Goal: Contribute content: Contribute content

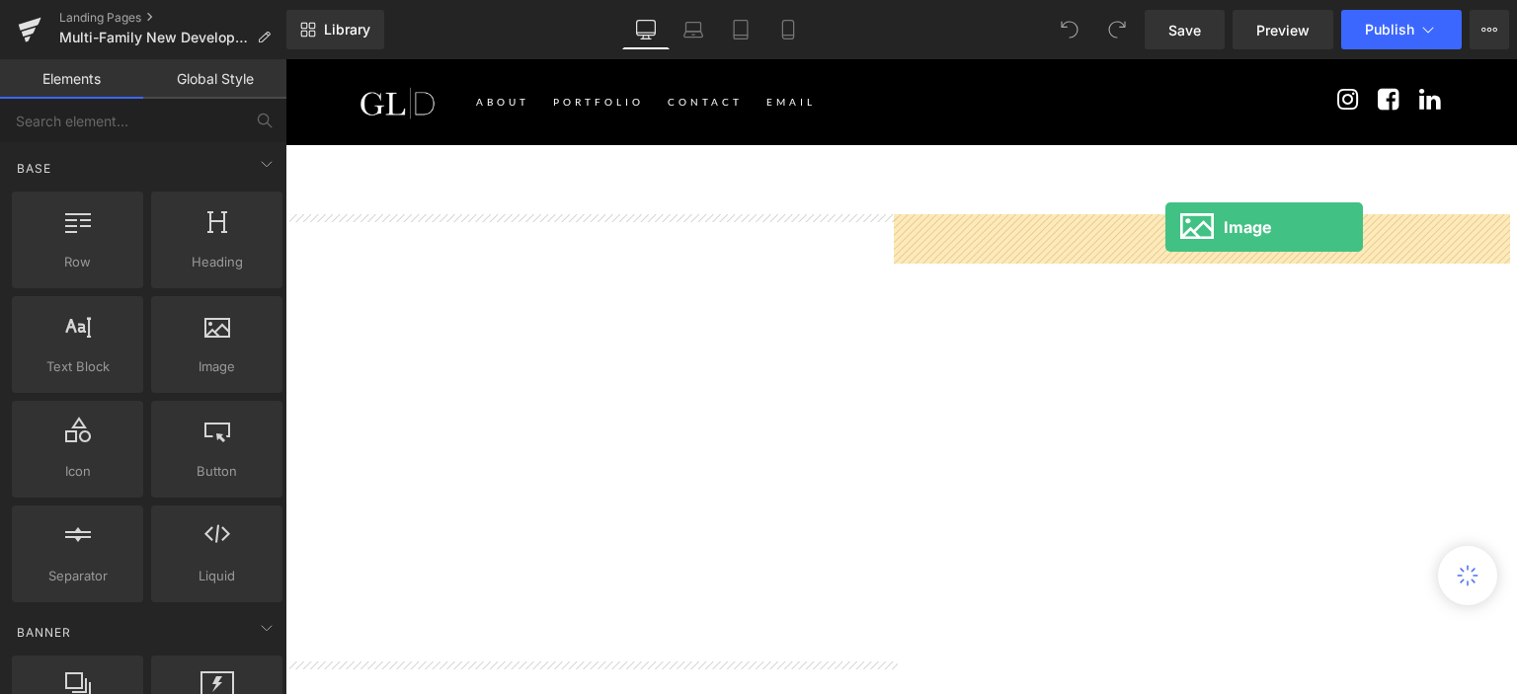
drag, startPoint x: 503, startPoint y: 385, endPoint x: 1165, endPoint y: 227, distance: 681.1
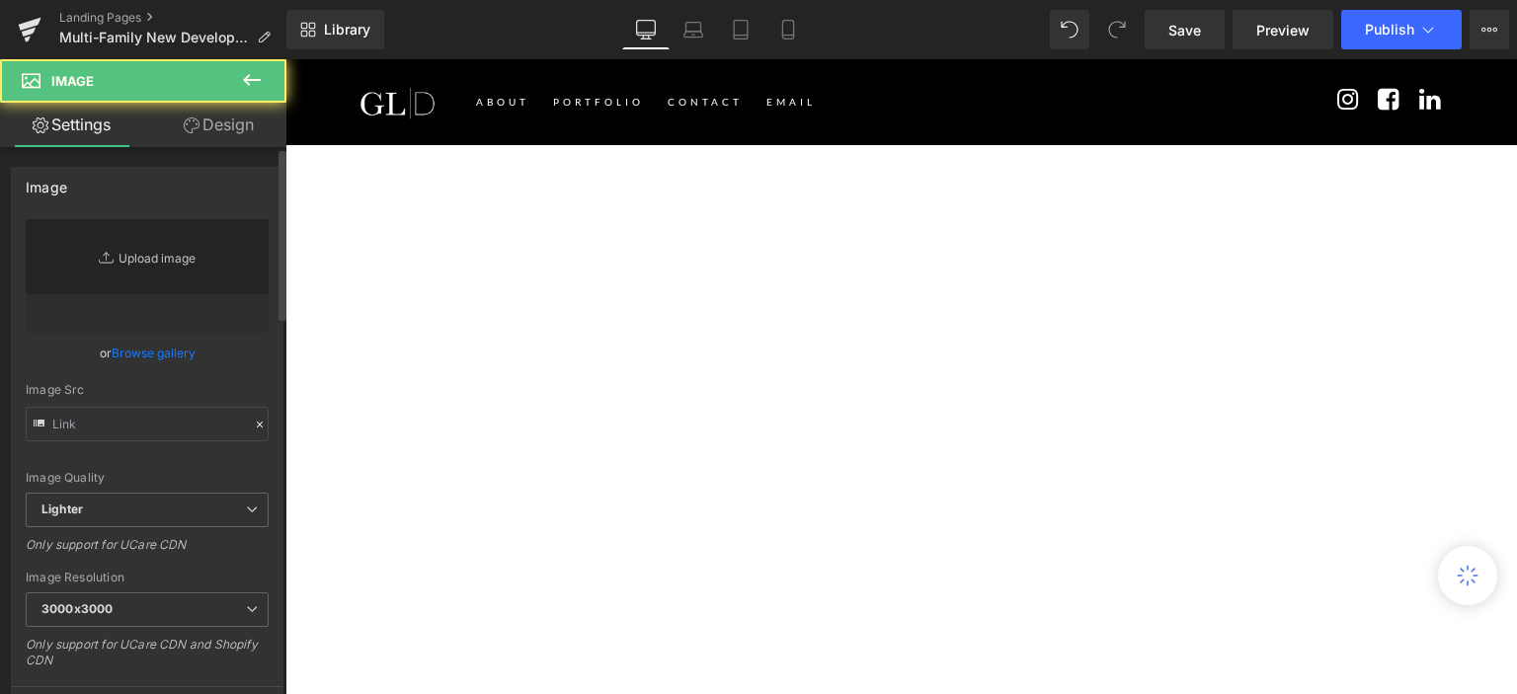
click at [193, 255] on link "Replace Image" at bounding box center [147, 276] width 243 height 114
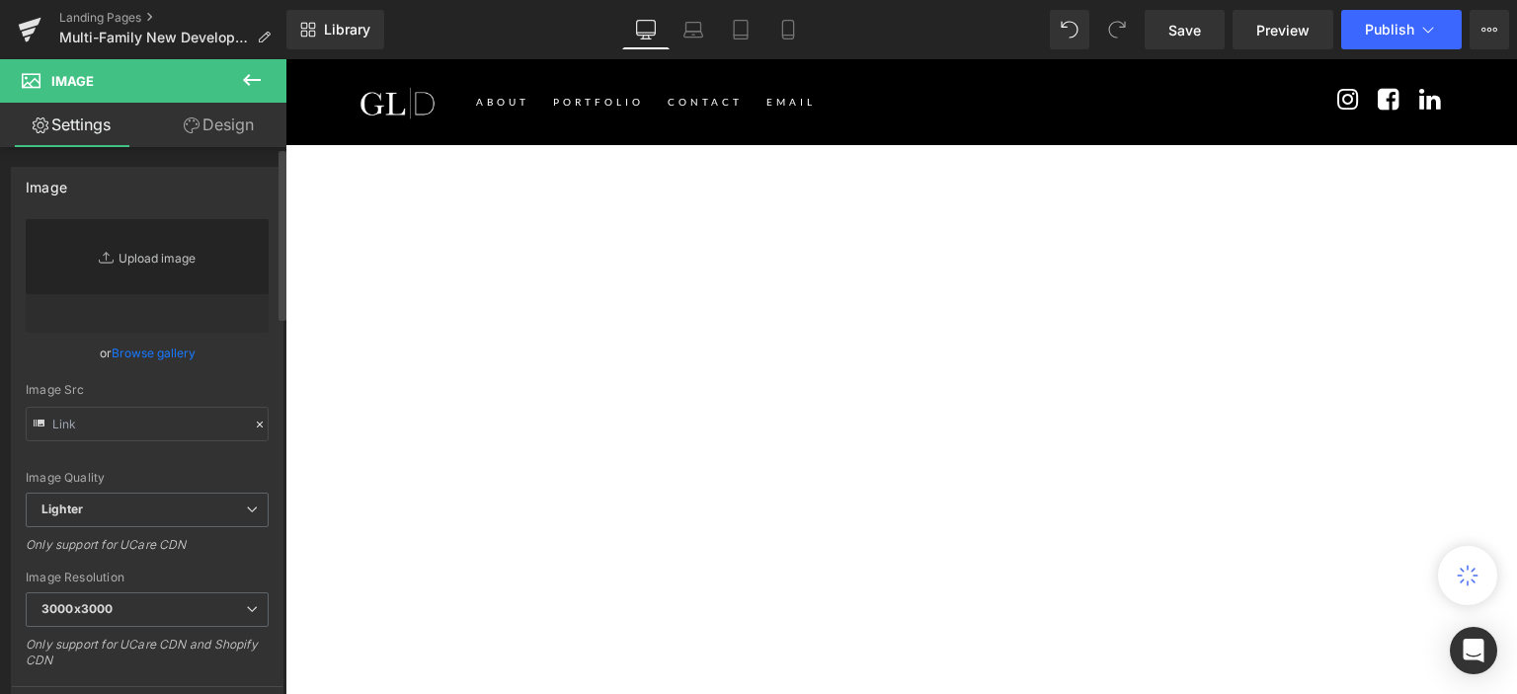
type input "//[DOMAIN_NAME][URL]"
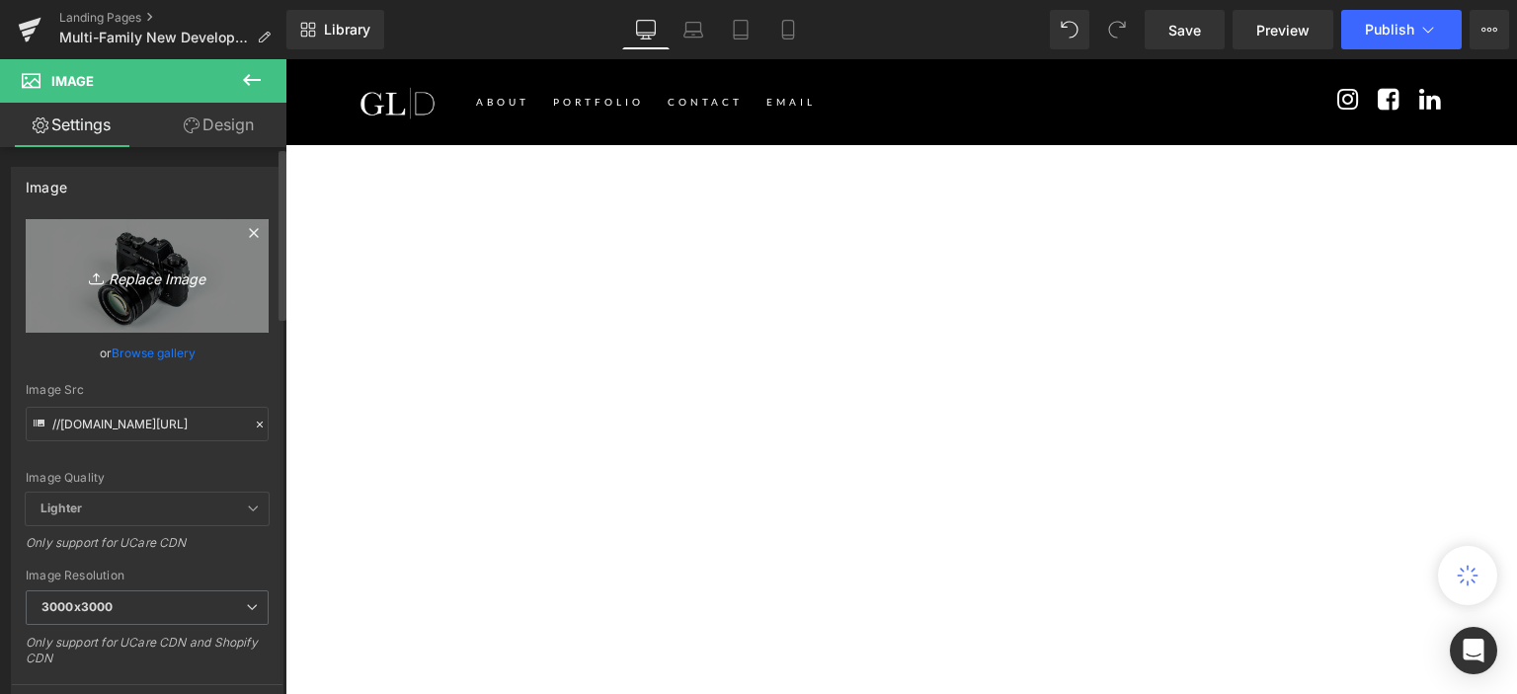
type input "C:\fakepath\The [PERSON_NAME]- Land O Lakes, [GEOGRAPHIC_DATA]-01.jpg"
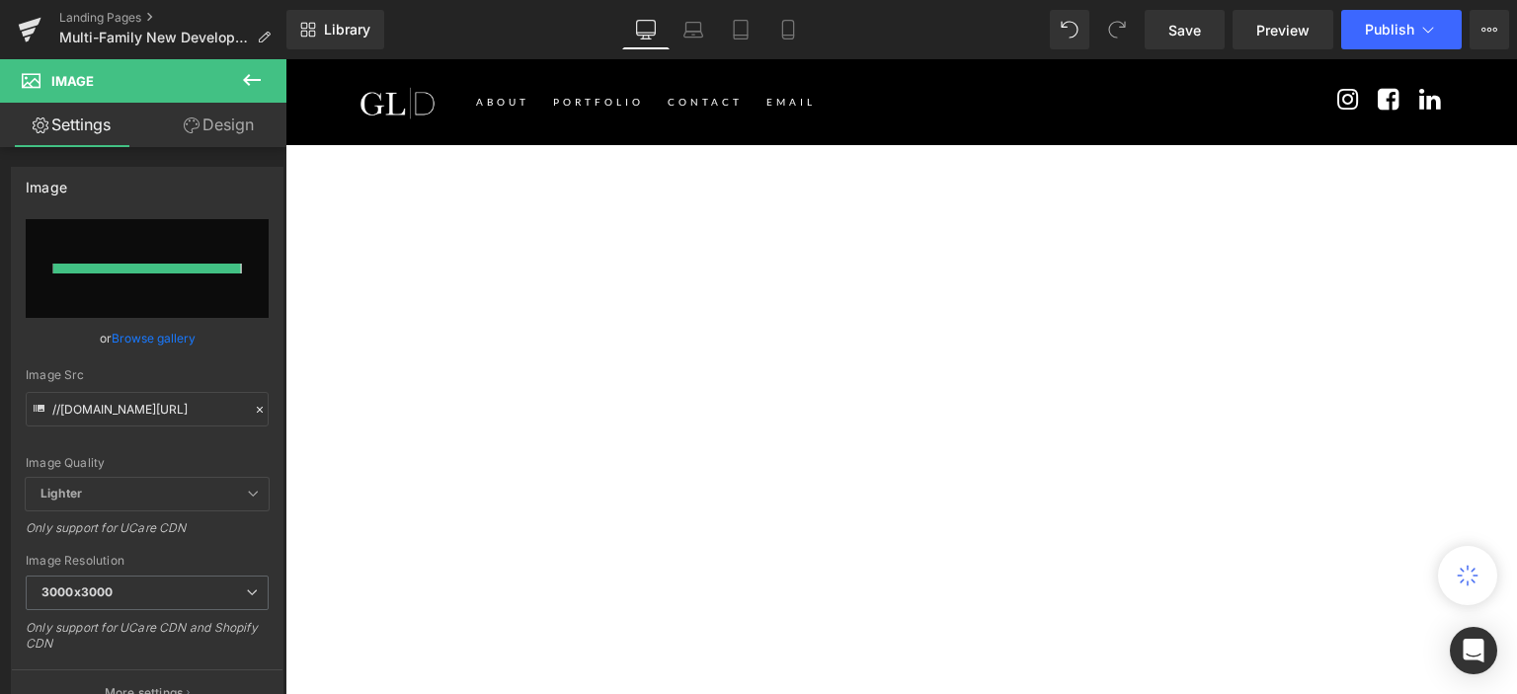
type input "[URL][DOMAIN_NAME]"
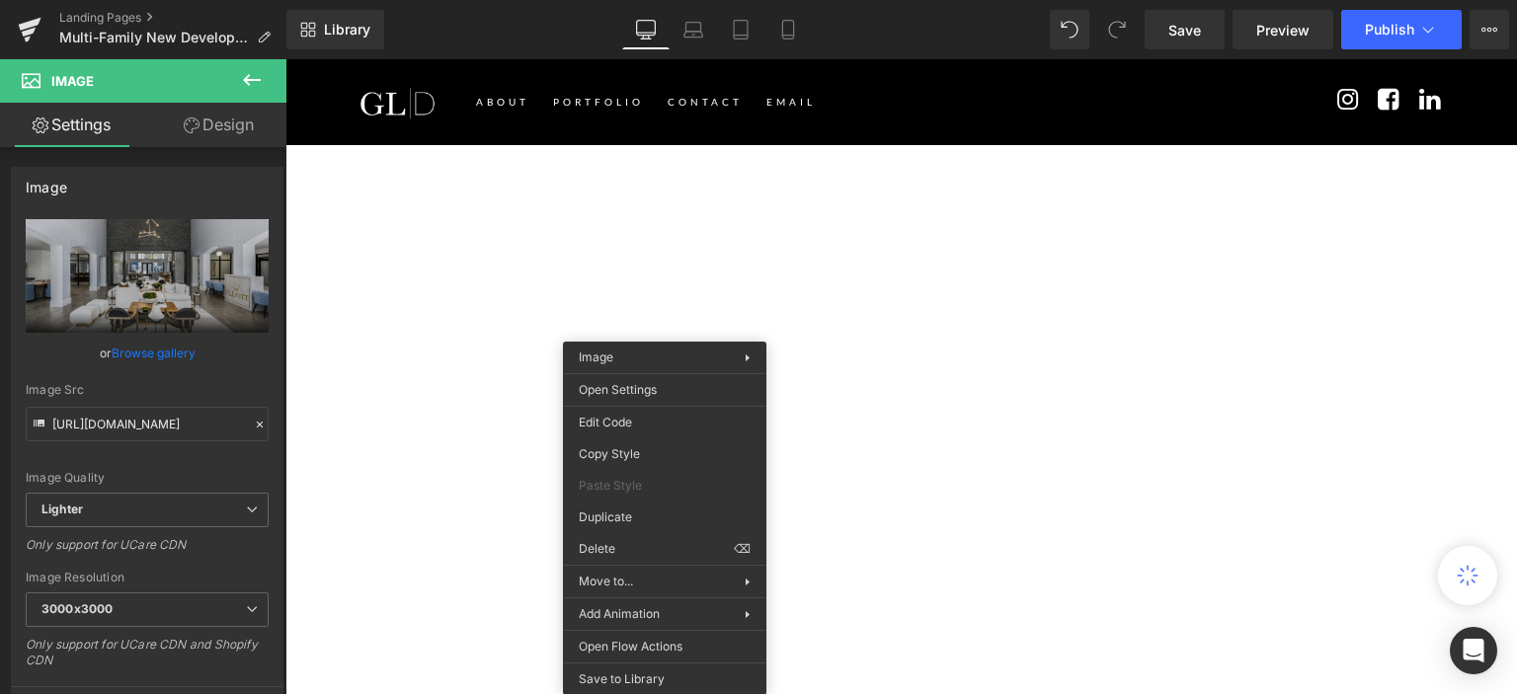
drag, startPoint x: 921, startPoint y: 506, endPoint x: 636, endPoint y: 446, distance: 291.4
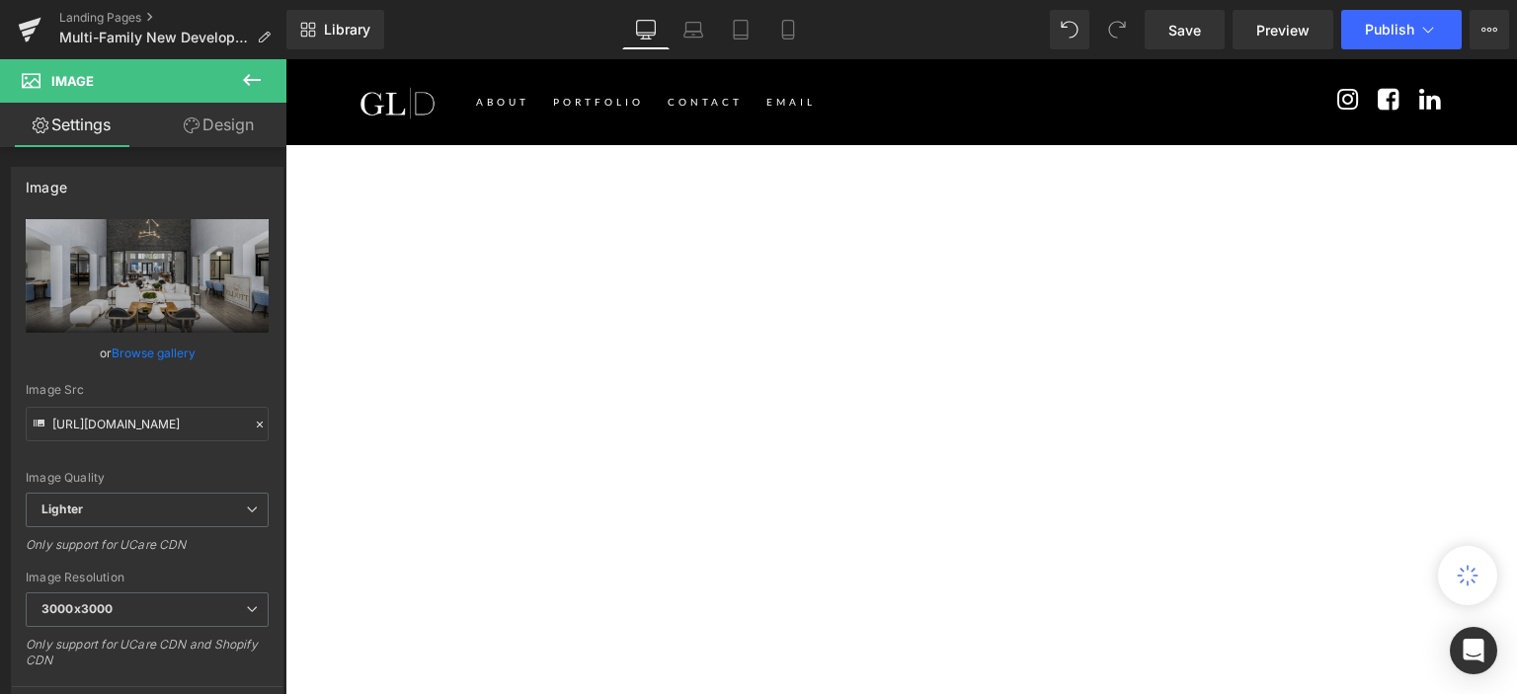
scroll to position [2271, 0]
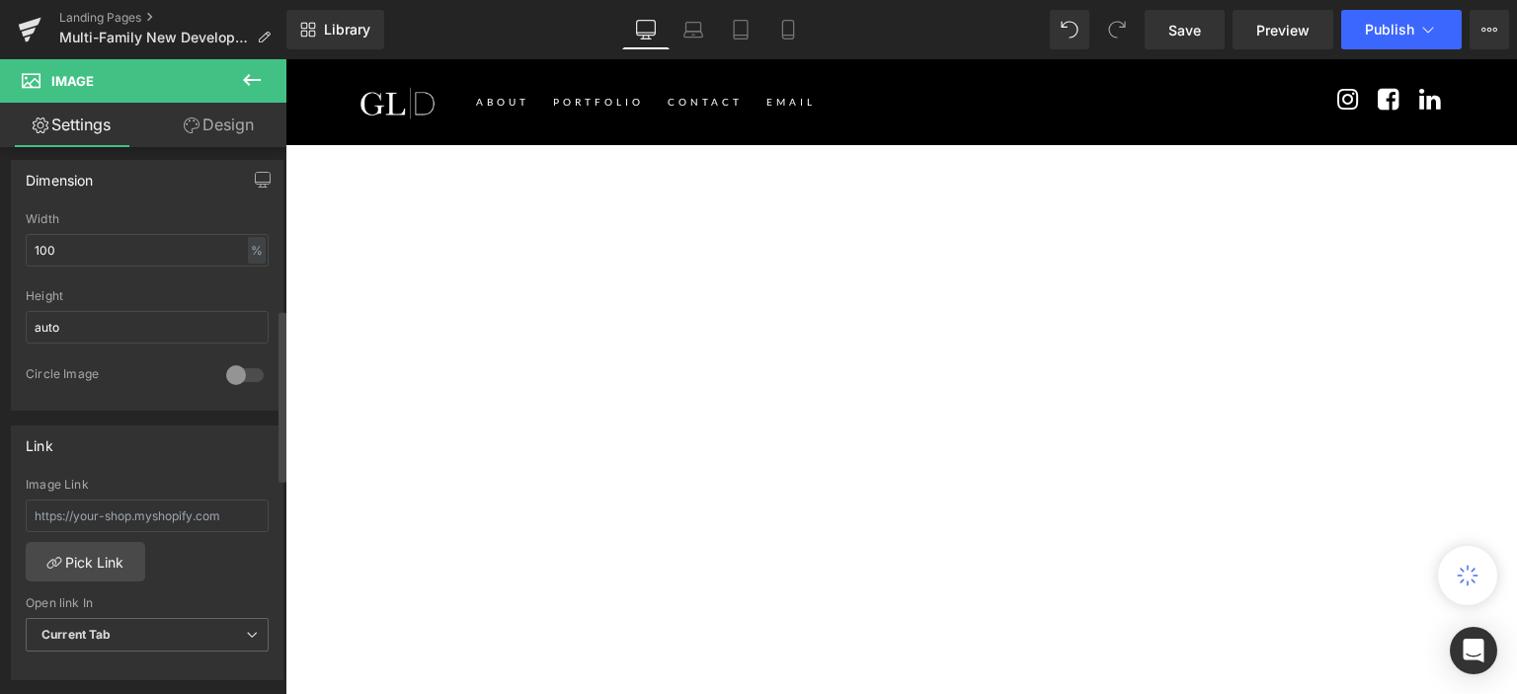
scroll to position [592, 0]
click at [104, 505] on input "text" at bounding box center [147, 512] width 243 height 33
paste input "pages/the-[PERSON_NAME]"
type input "/pages/the-[PERSON_NAME]"
click at [1380, 29] on span "Publish" at bounding box center [1389, 30] width 49 height 16
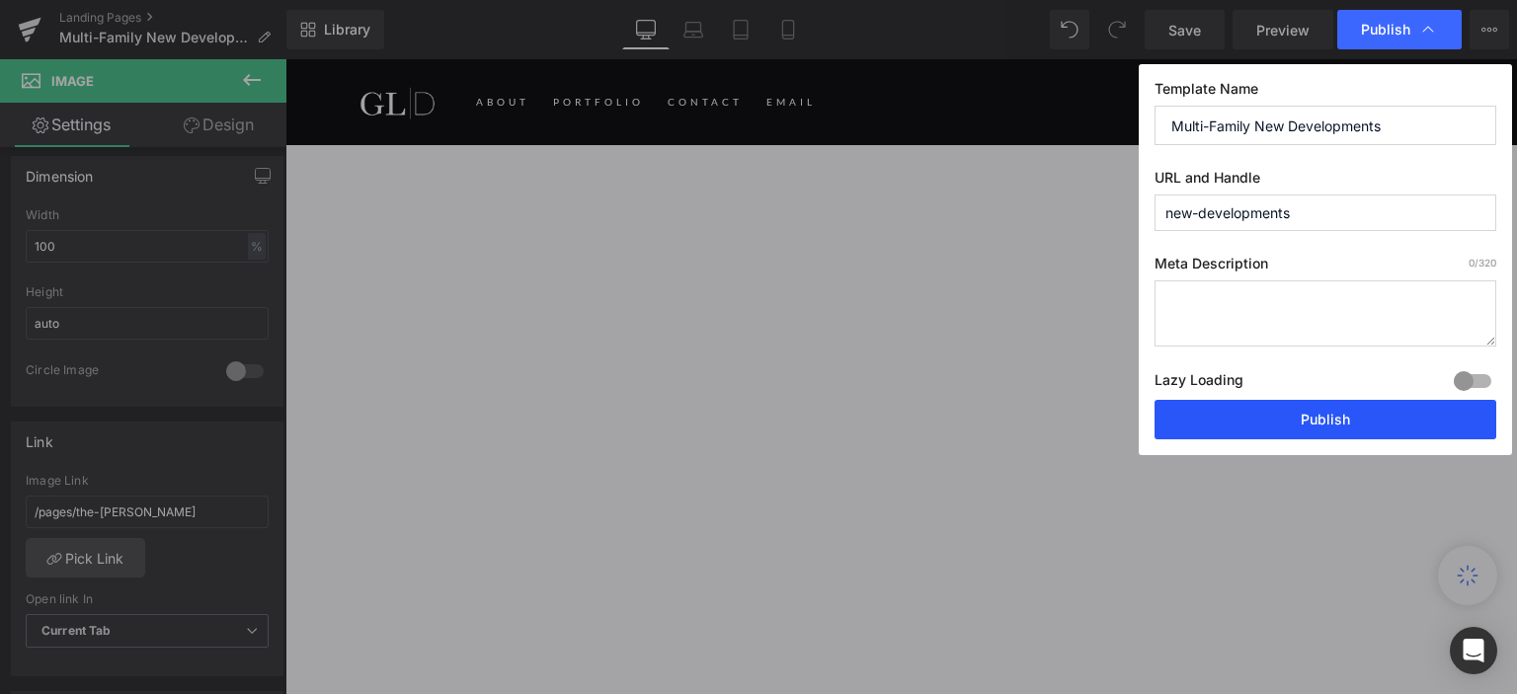
click at [1244, 412] on button "Publish" at bounding box center [1325, 419] width 342 height 39
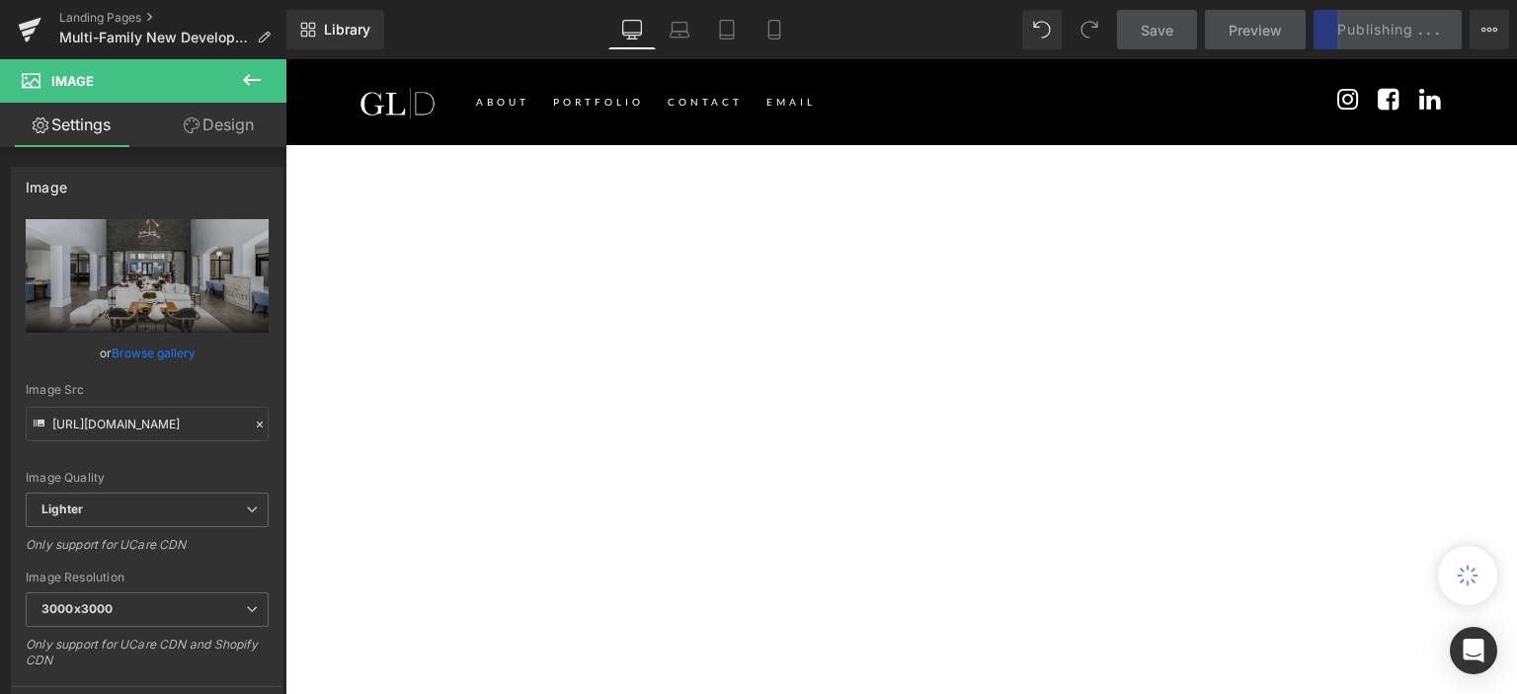
click at [225, 125] on link "Design" at bounding box center [218, 125] width 143 height 44
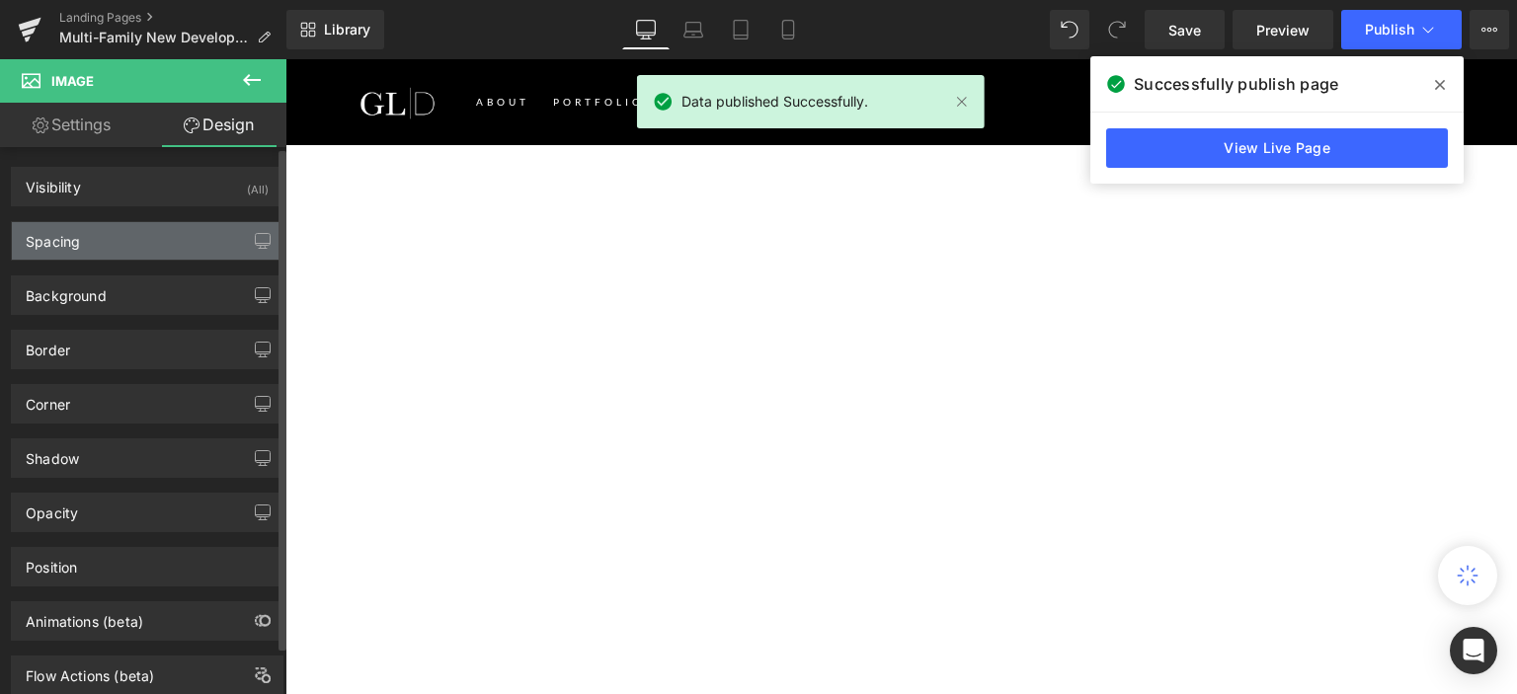
click at [143, 244] on div "Spacing" at bounding box center [147, 241] width 271 height 38
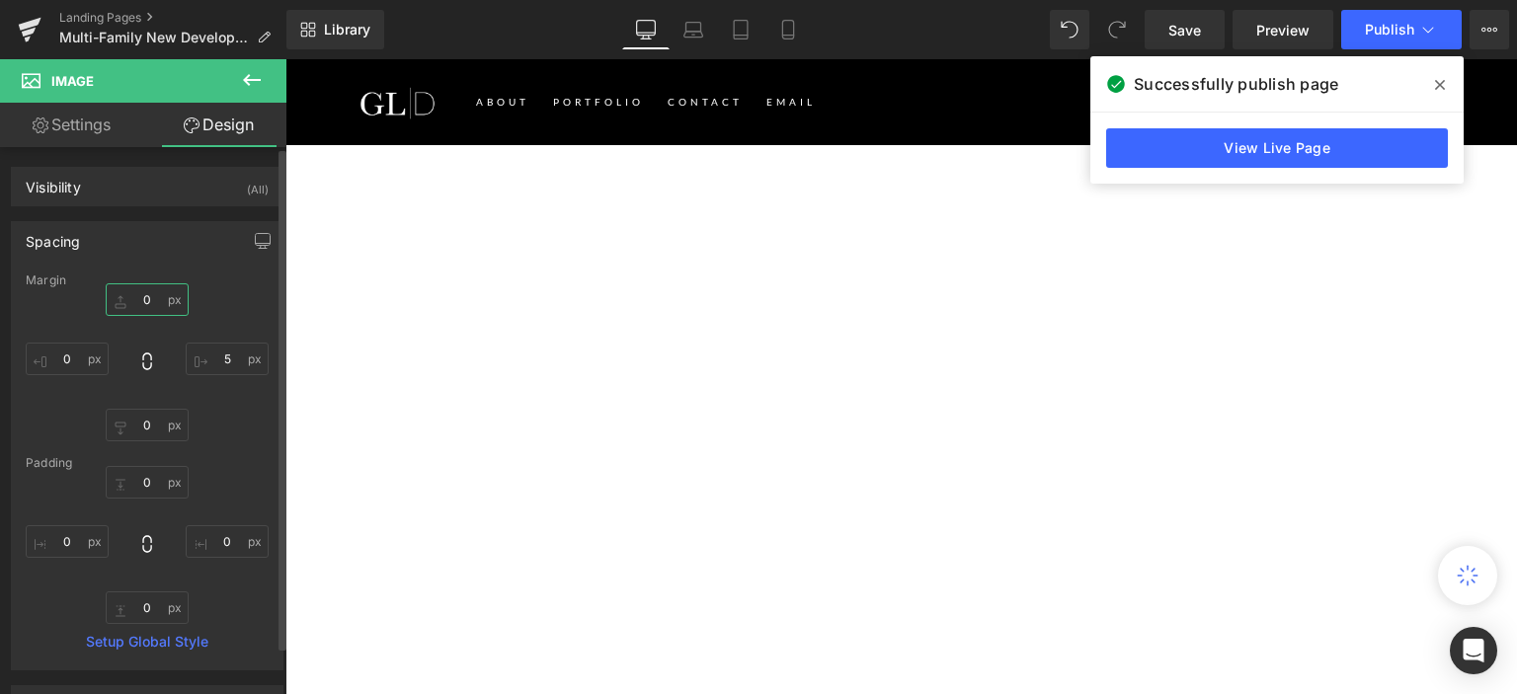
click at [163, 297] on input "0" at bounding box center [147, 299] width 83 height 33
type input "14"
click at [147, 296] on input "14" at bounding box center [147, 299] width 83 height 33
click at [149, 297] on input "14" at bounding box center [147, 299] width 83 height 33
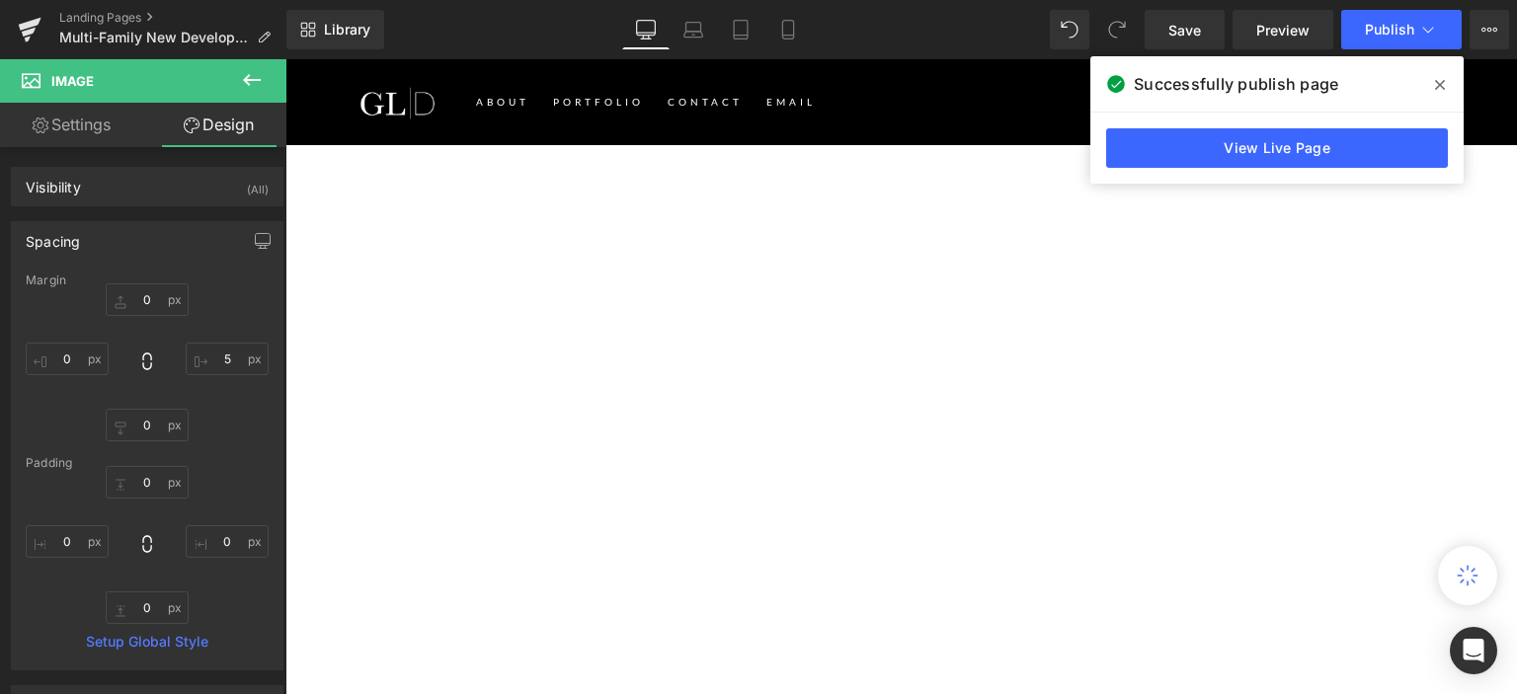
click at [62, 121] on link "Settings" at bounding box center [71, 125] width 143 height 44
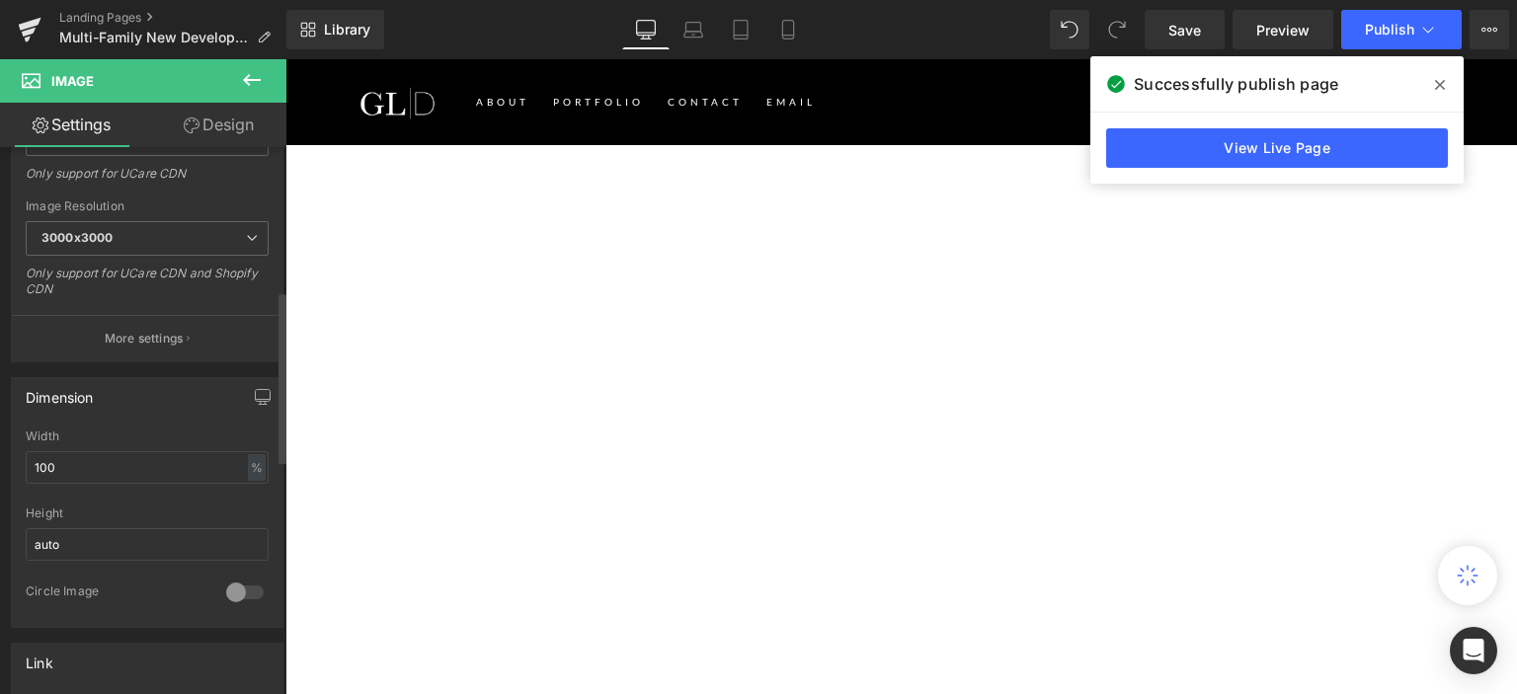
scroll to position [494, 0]
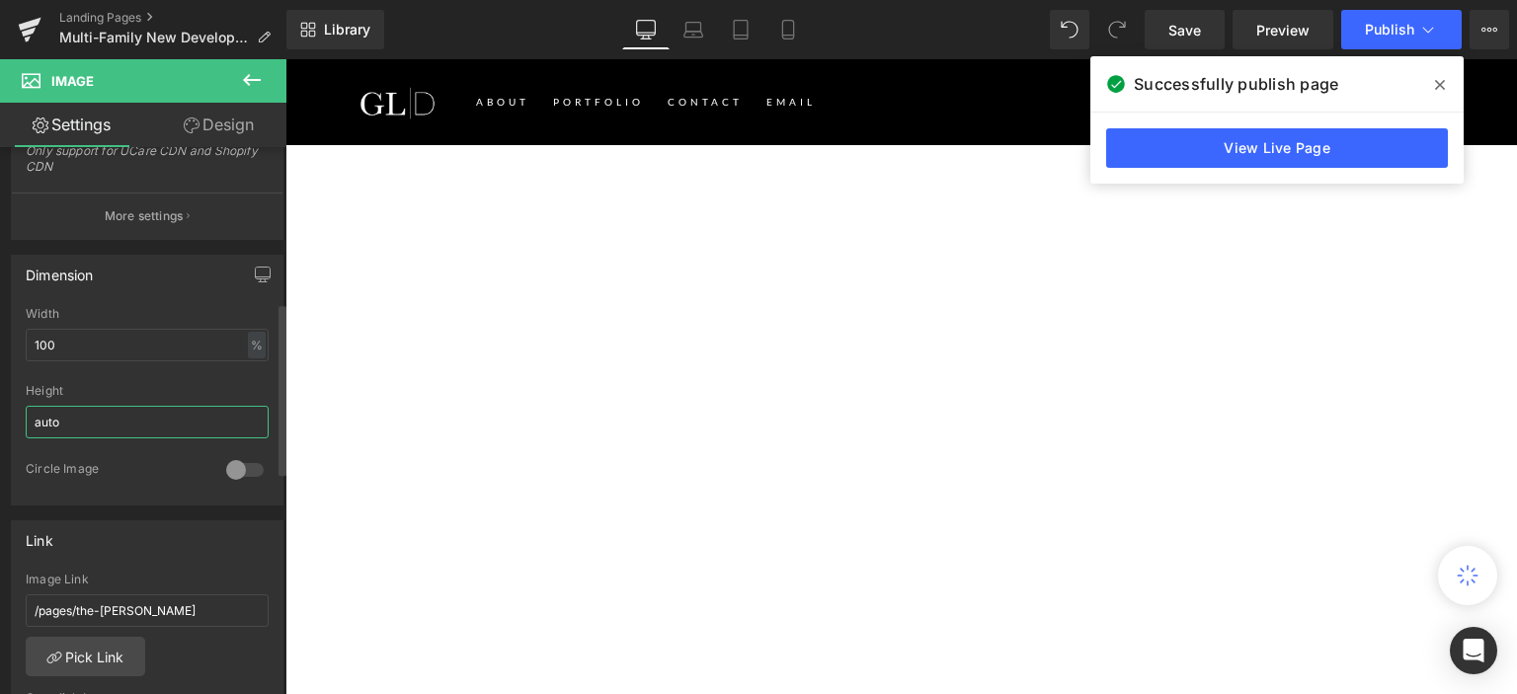
click at [93, 416] on input "auto" at bounding box center [147, 422] width 243 height 33
type input "a"
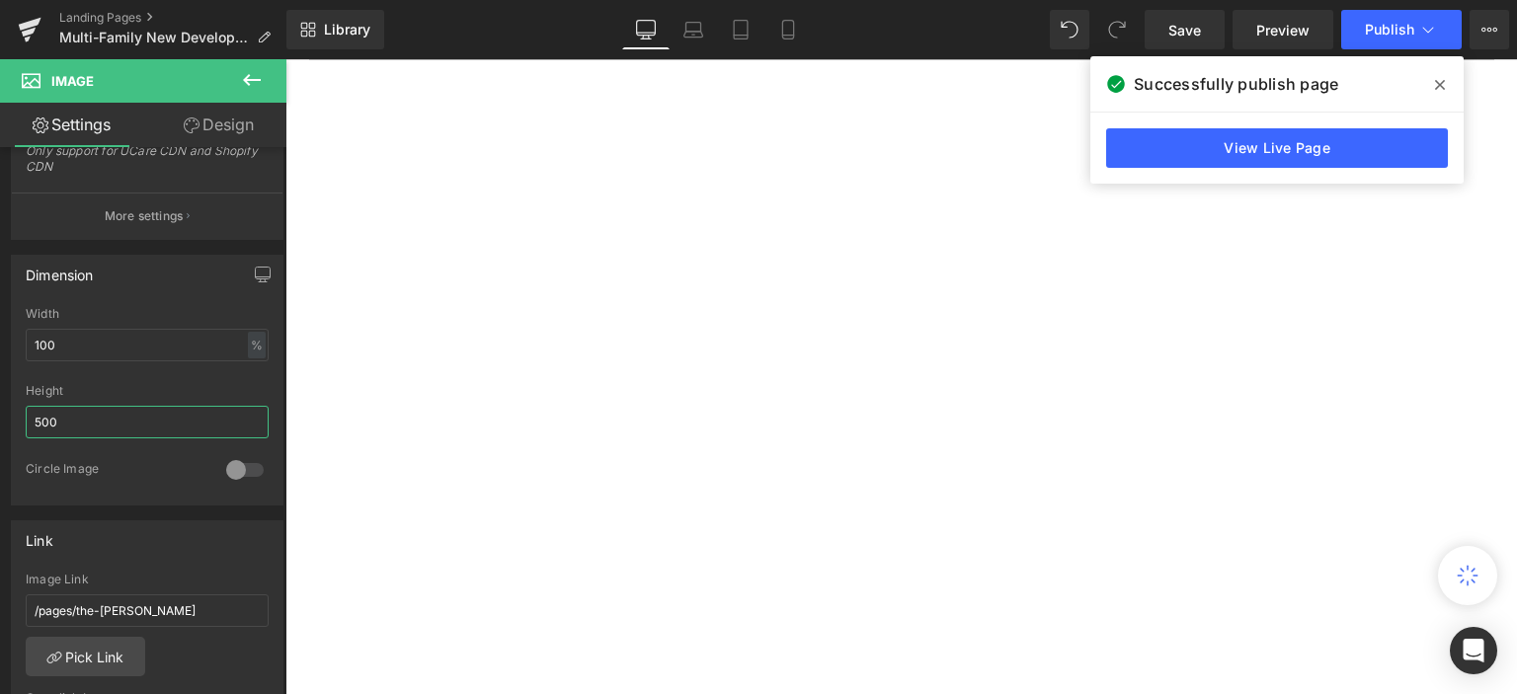
scroll to position [2370, 0]
click at [1385, 27] on span "Publish" at bounding box center [1389, 30] width 49 height 16
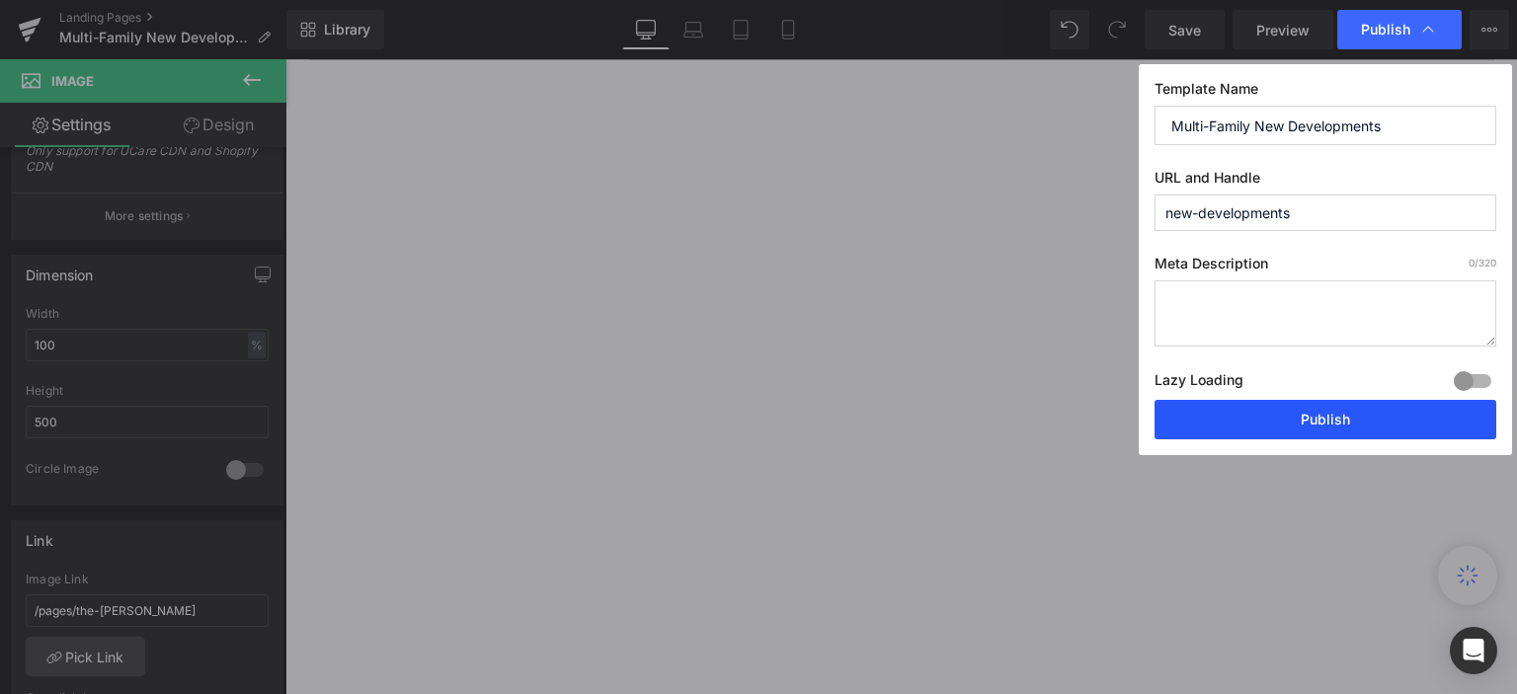
click at [1347, 410] on button "Publish" at bounding box center [1325, 419] width 342 height 39
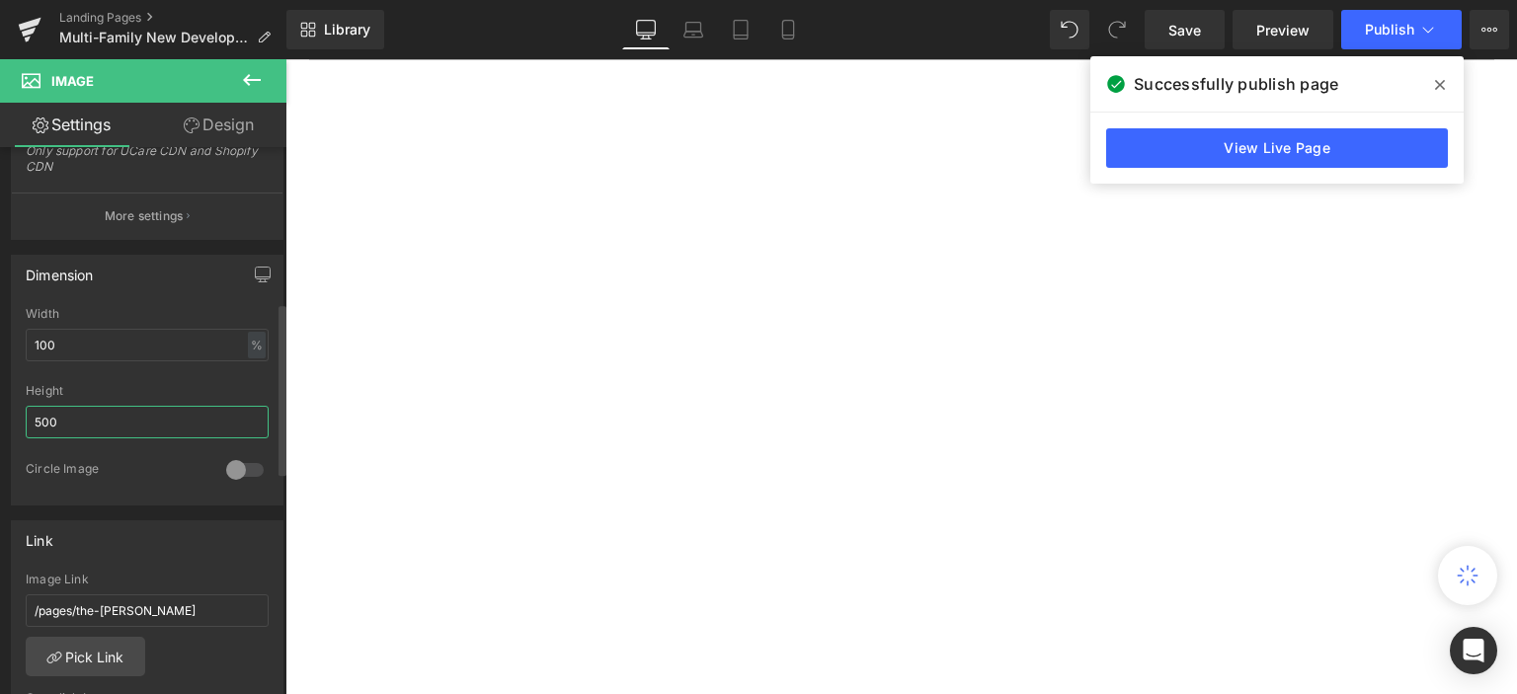
drag, startPoint x: 39, startPoint y: 422, endPoint x: 15, endPoint y: 423, distance: 24.7
click at [15, 423] on div "100% Width 100 % % px 500px Height 500 0 Circle Image" at bounding box center [147, 405] width 271 height 197
click at [1369, 39] on button "Publish" at bounding box center [1401, 29] width 120 height 39
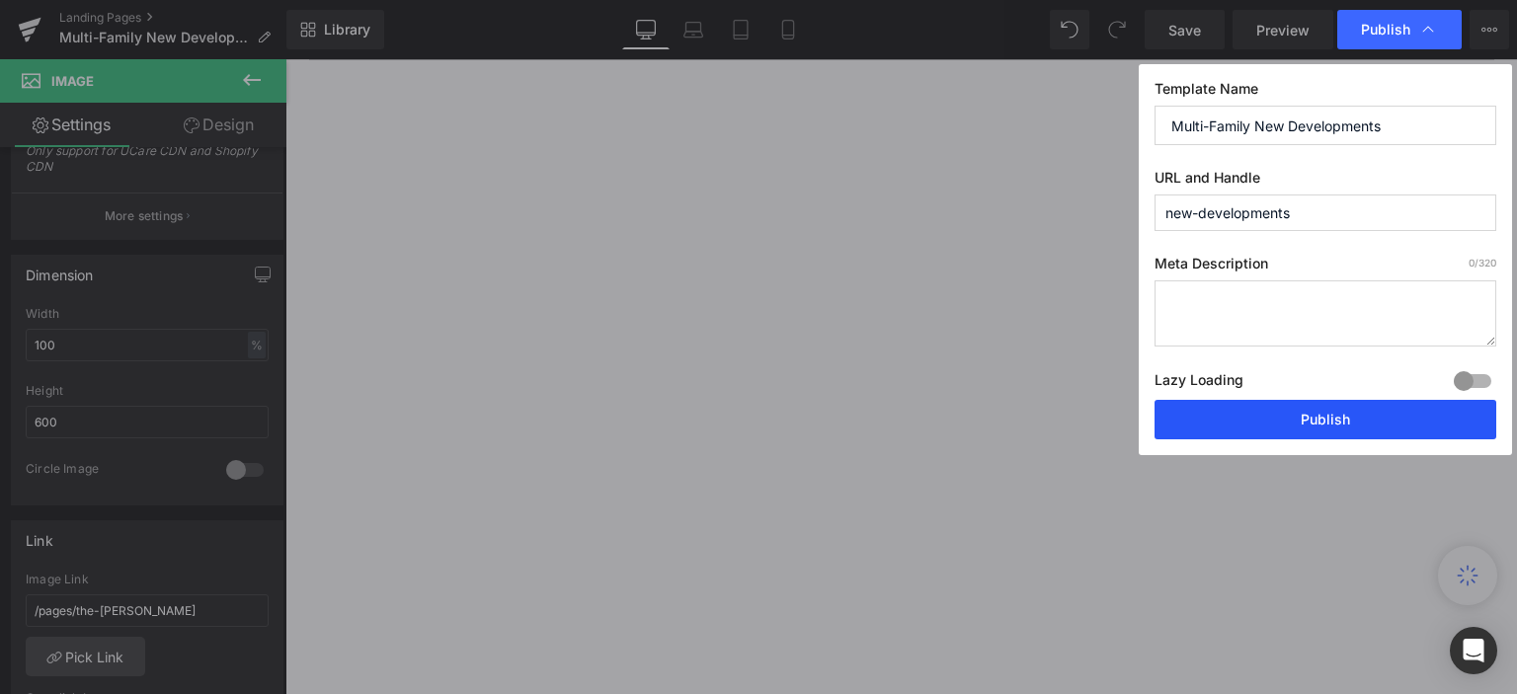
click at [1264, 414] on button "Publish" at bounding box center [1325, 419] width 342 height 39
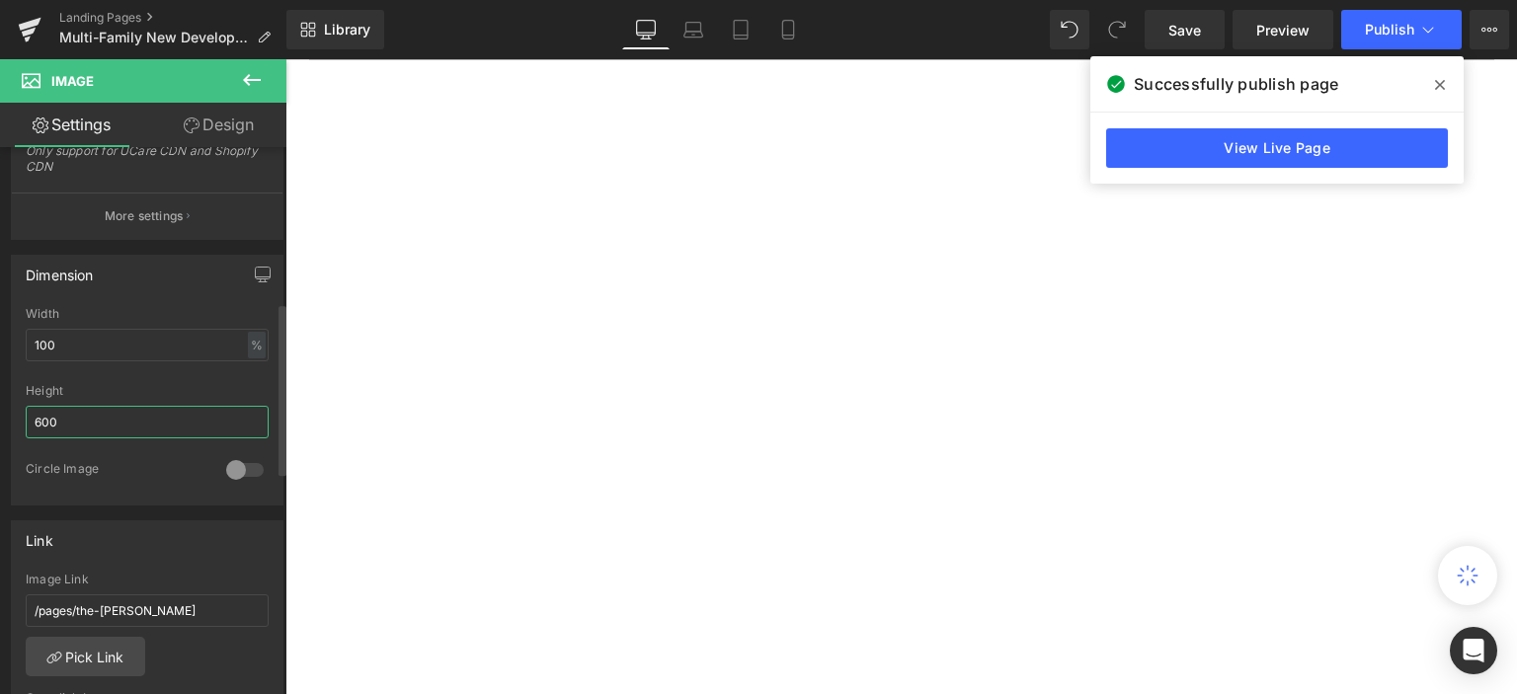
click at [40, 418] on input "600" at bounding box center [147, 422] width 243 height 33
drag, startPoint x: 47, startPoint y: 422, endPoint x: 16, endPoint y: 410, distance: 33.7
click at [24, 414] on div "100% Width 100 % % px 600px Height 600 0 Circle Image" at bounding box center [147, 405] width 271 height 197
click at [47, 423] on input "600" at bounding box center [147, 422] width 243 height 33
drag, startPoint x: 50, startPoint y: 419, endPoint x: 28, endPoint y: 424, distance: 23.2
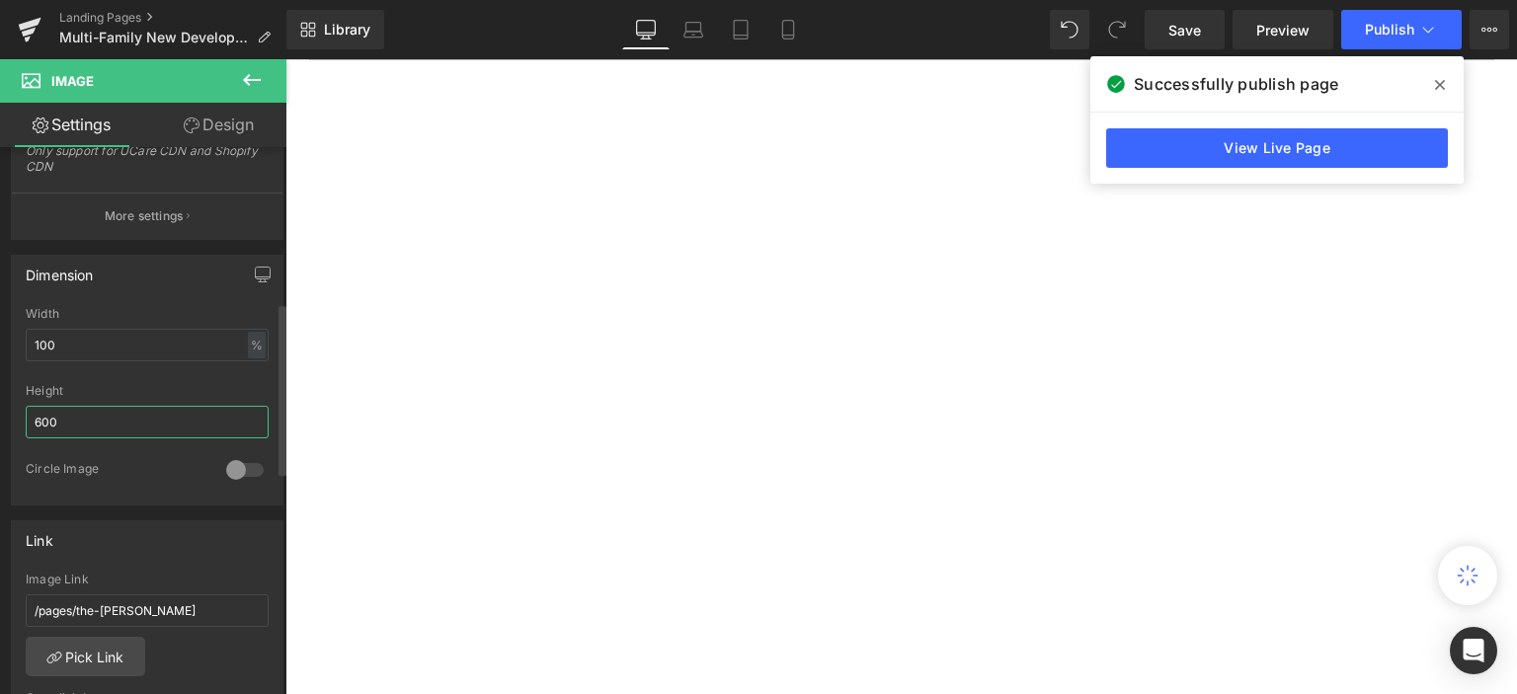
click at [28, 424] on input "600" at bounding box center [147, 422] width 243 height 33
click at [1382, 38] on button "Publish" at bounding box center [1401, 29] width 120 height 39
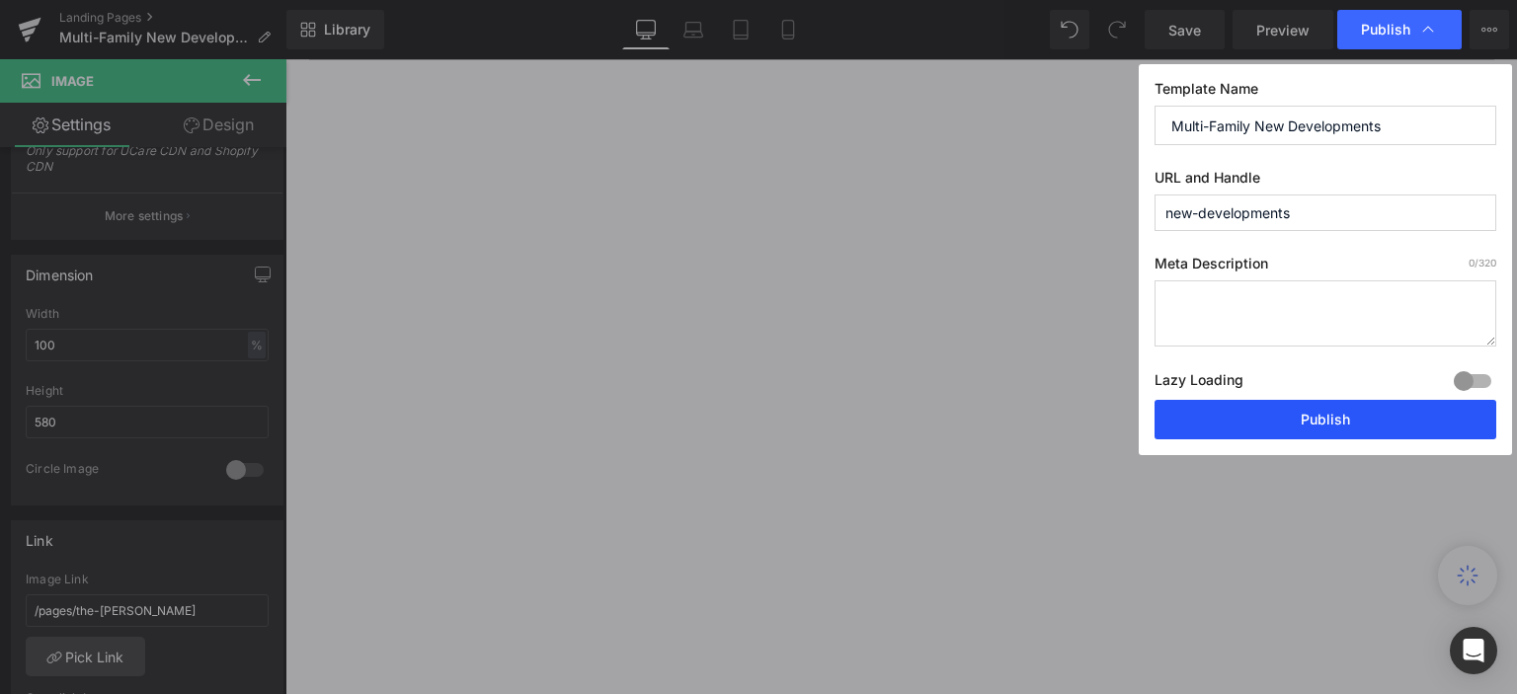
click at [1335, 424] on button "Publish" at bounding box center [1325, 419] width 342 height 39
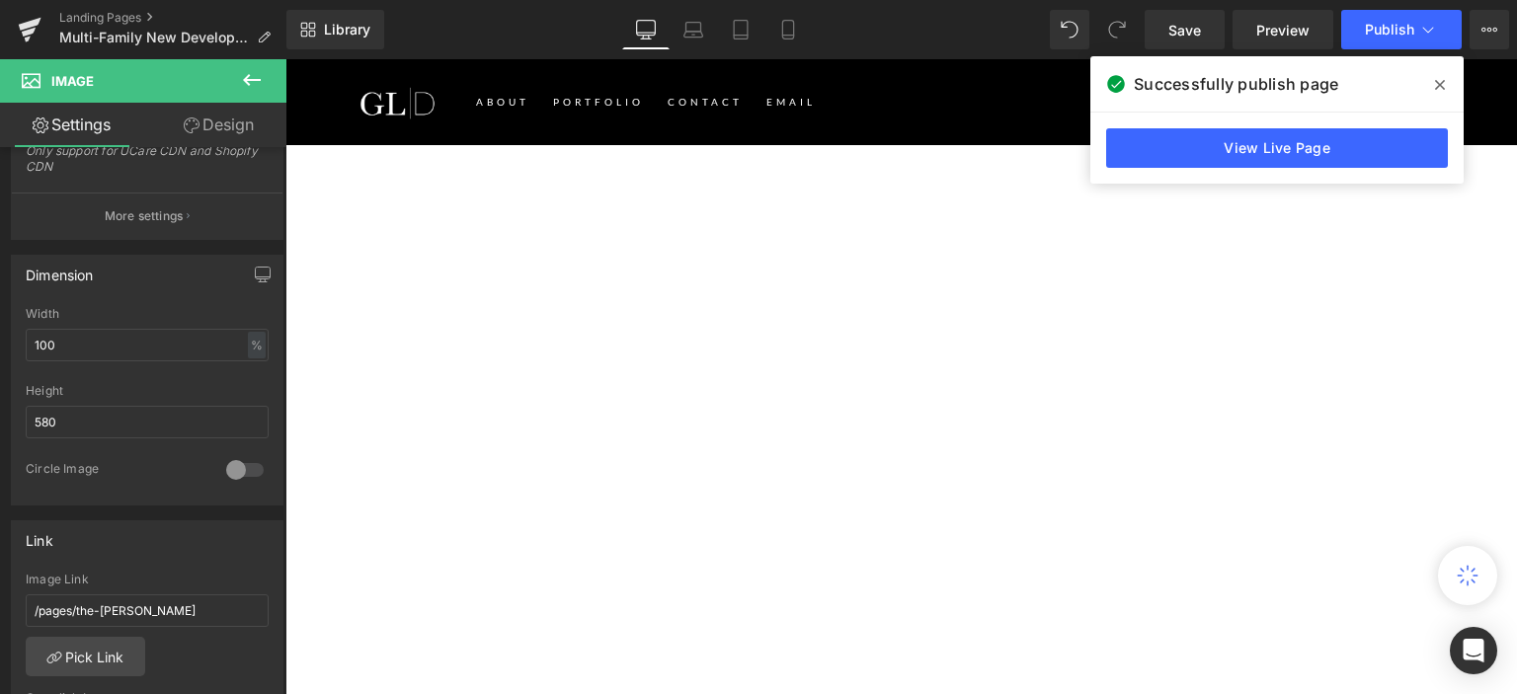
scroll to position [2271, 0]
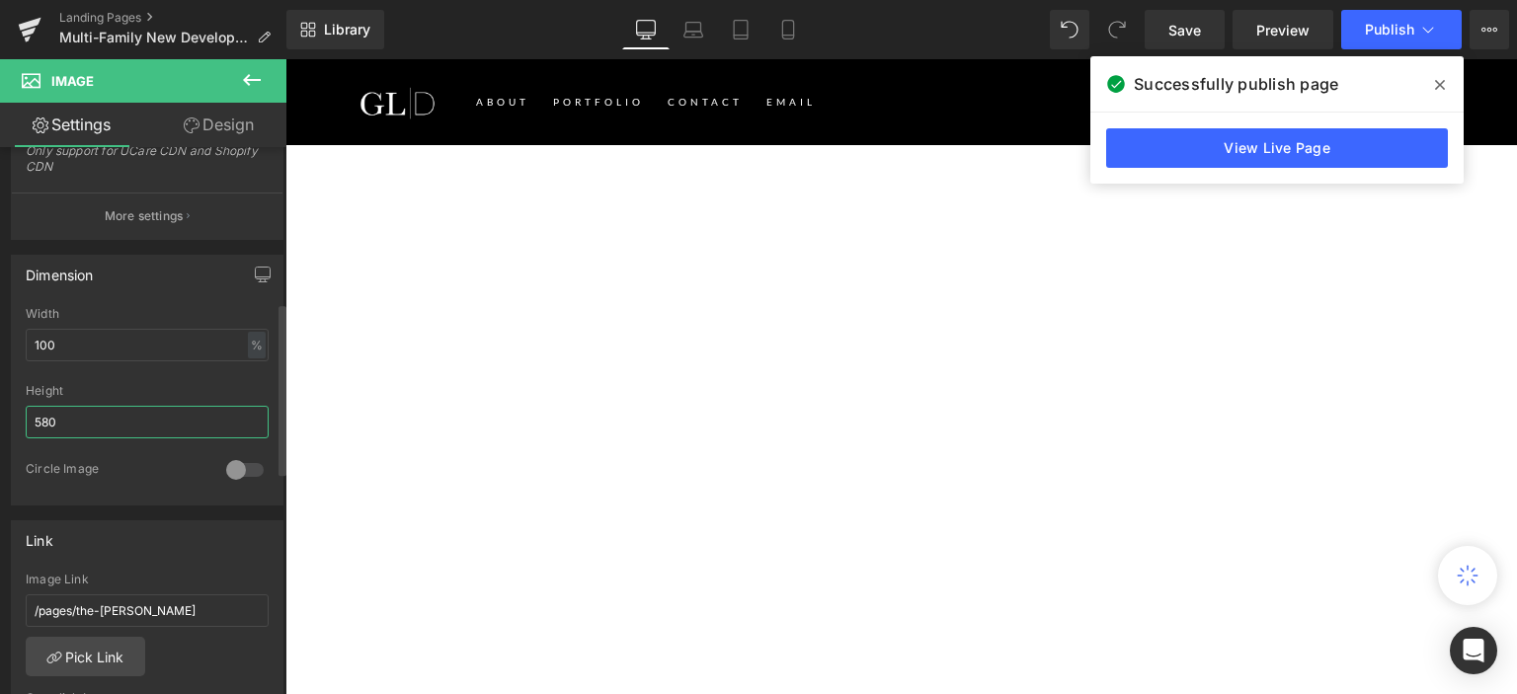
click at [41, 423] on input "580" at bounding box center [147, 422] width 243 height 33
click at [1386, 24] on span "Publish" at bounding box center [1389, 30] width 49 height 16
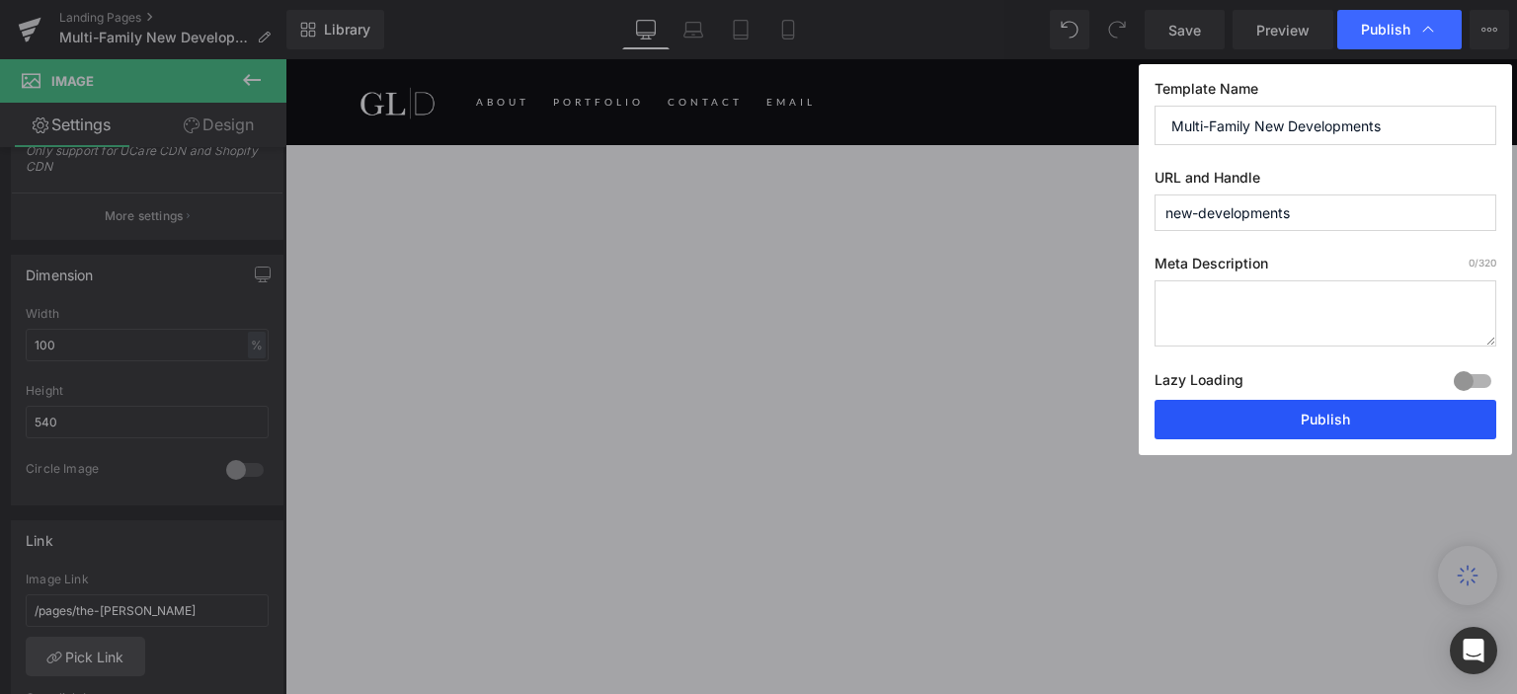
click at [1317, 422] on button "Publish" at bounding box center [1325, 419] width 342 height 39
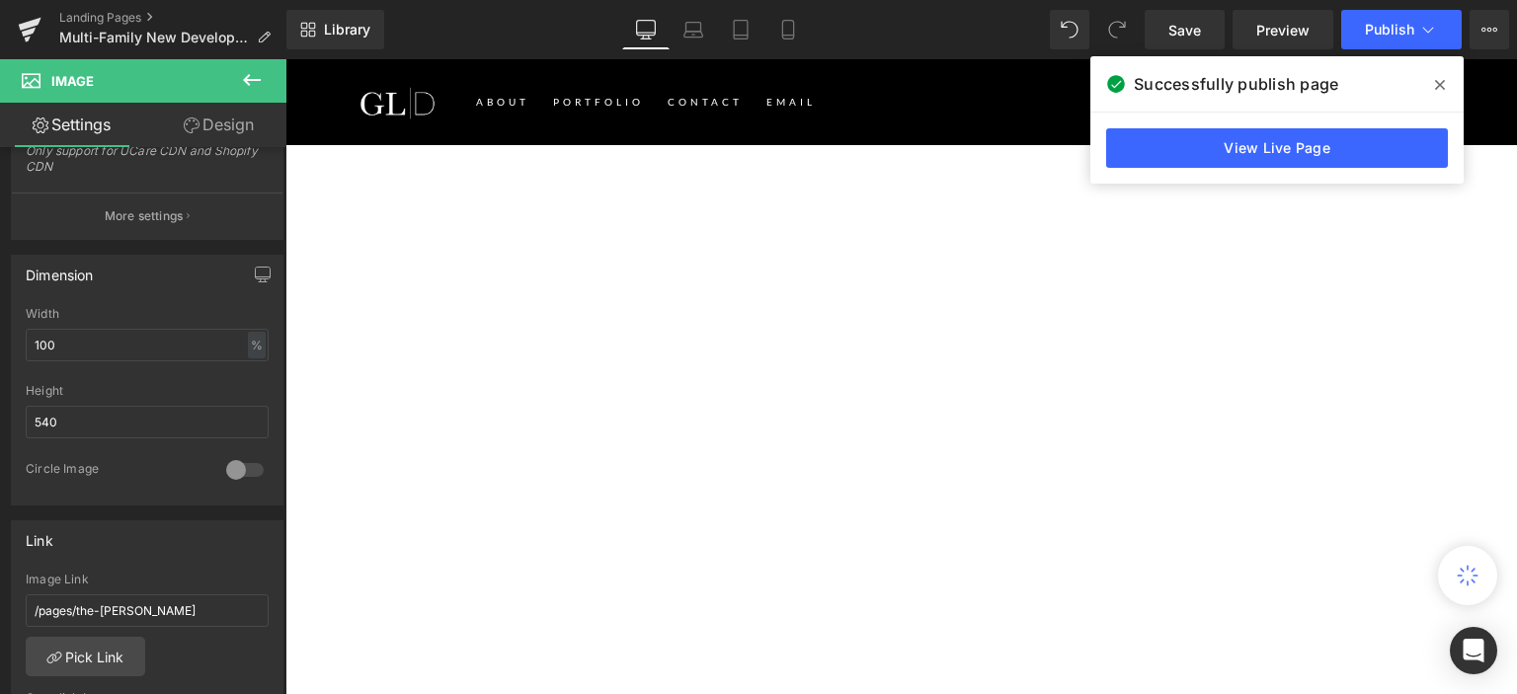
click at [39, 418] on input "540" at bounding box center [147, 422] width 243 height 33
type input "560"
click at [1370, 39] on button "Publish" at bounding box center [1401, 29] width 120 height 39
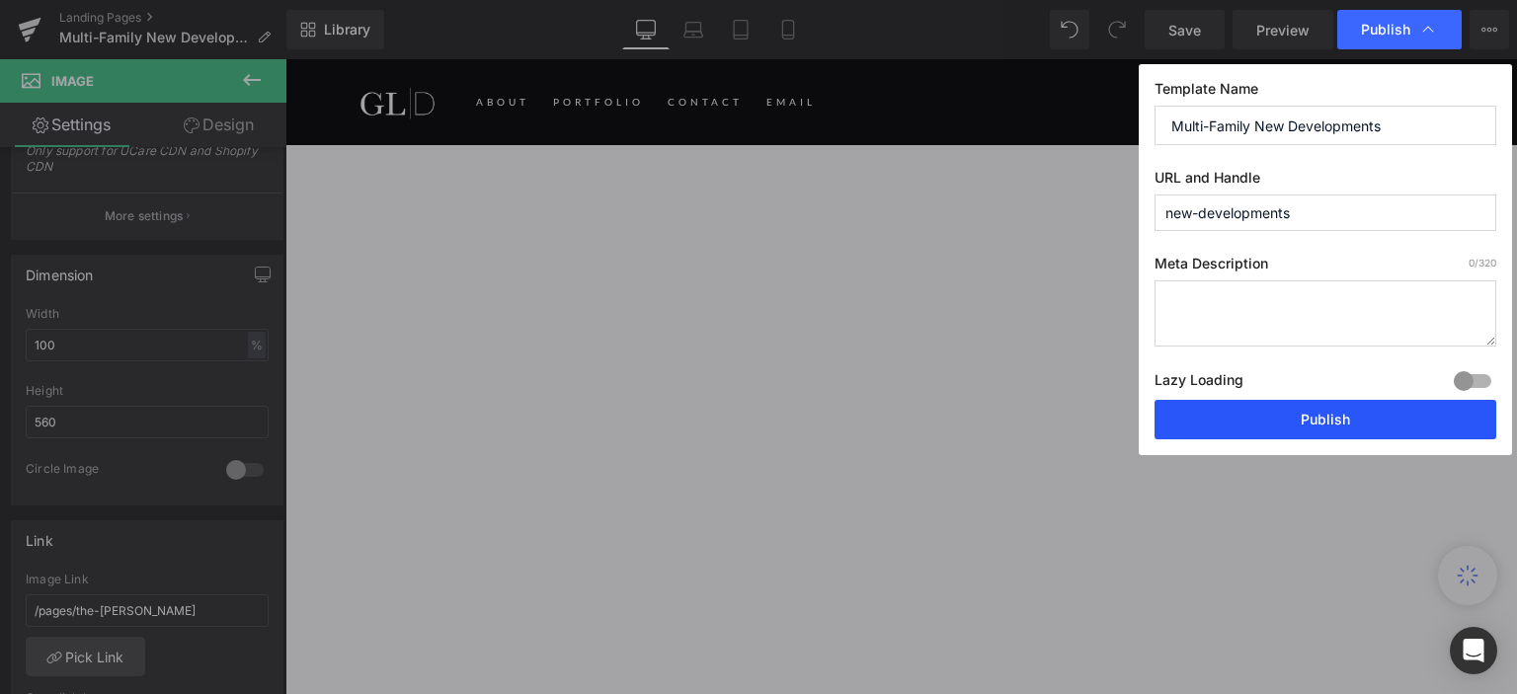
click at [1323, 429] on button "Publish" at bounding box center [1325, 419] width 342 height 39
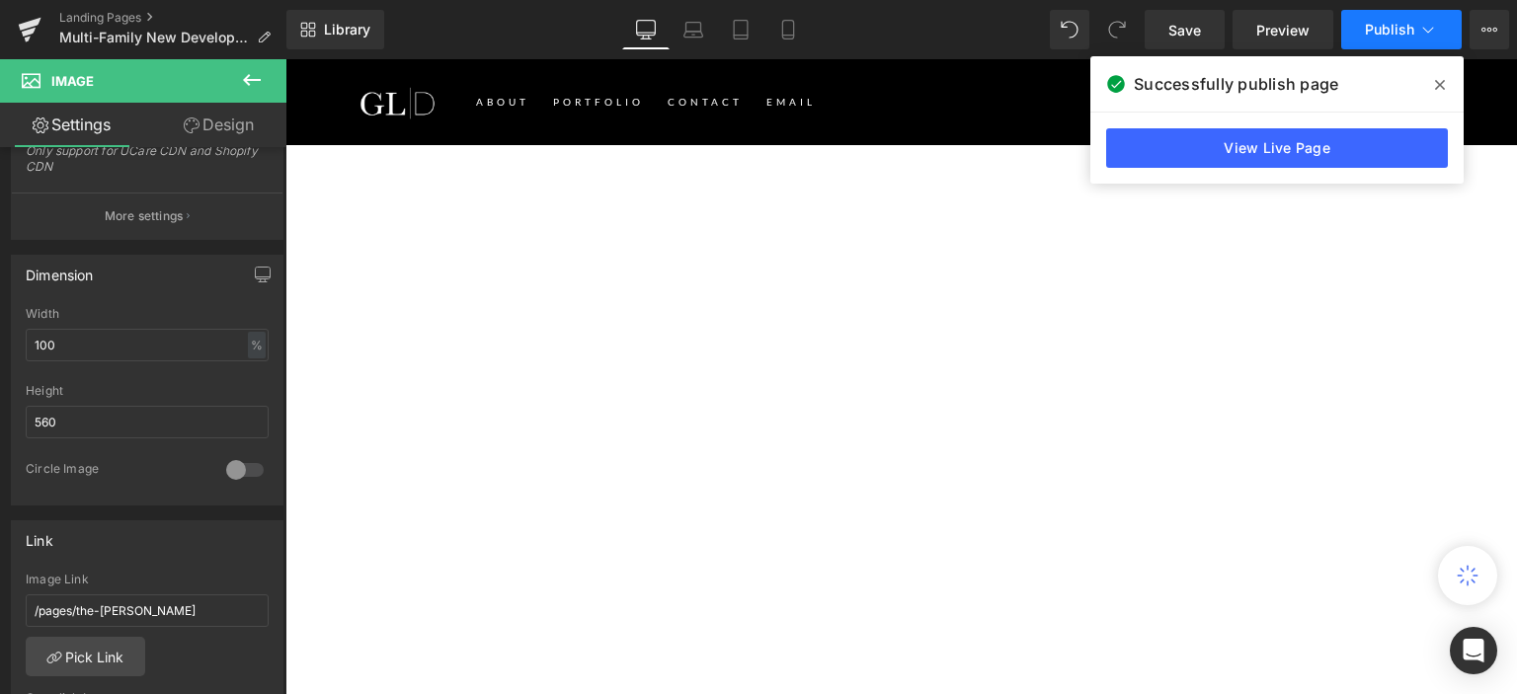
click at [1374, 35] on span "Publish" at bounding box center [1389, 30] width 49 height 16
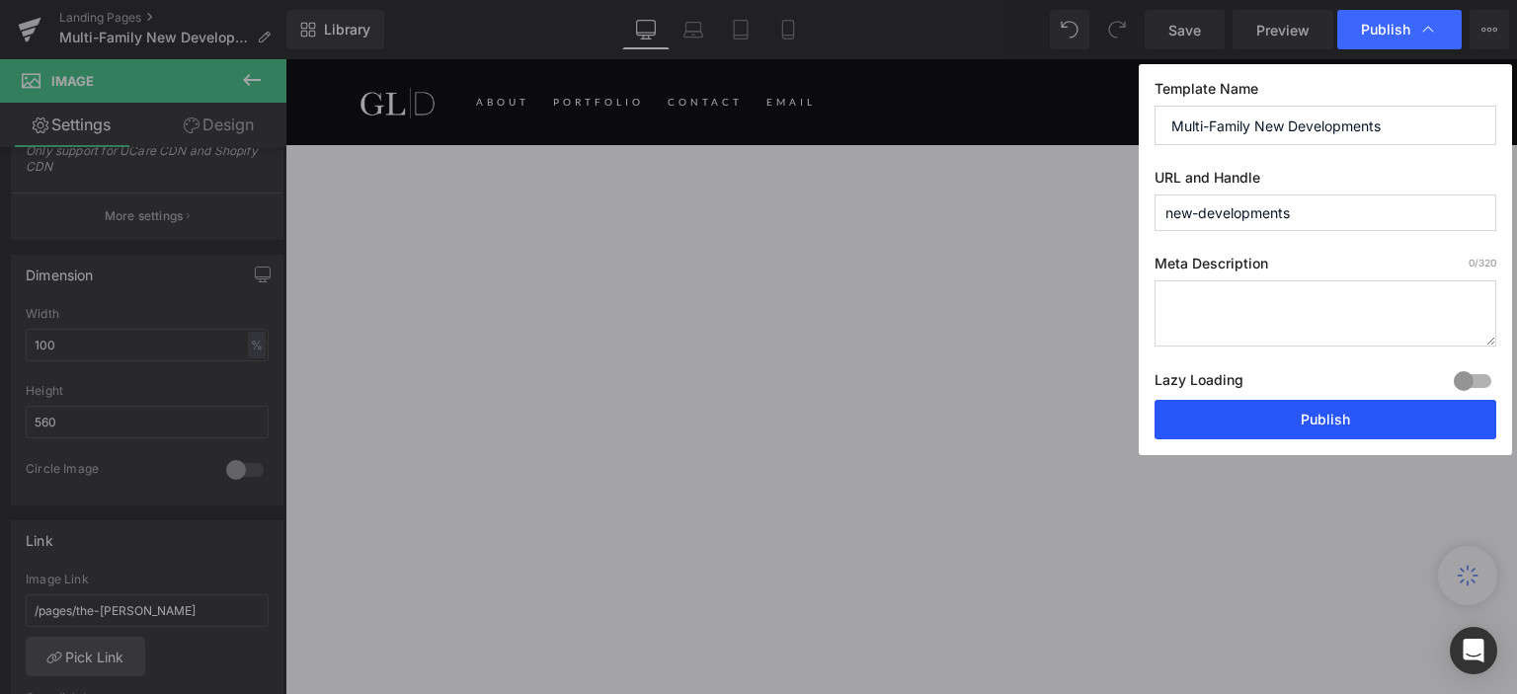
click at [1339, 422] on button "Publish" at bounding box center [1325, 419] width 342 height 39
